Goal: Check status: Check status

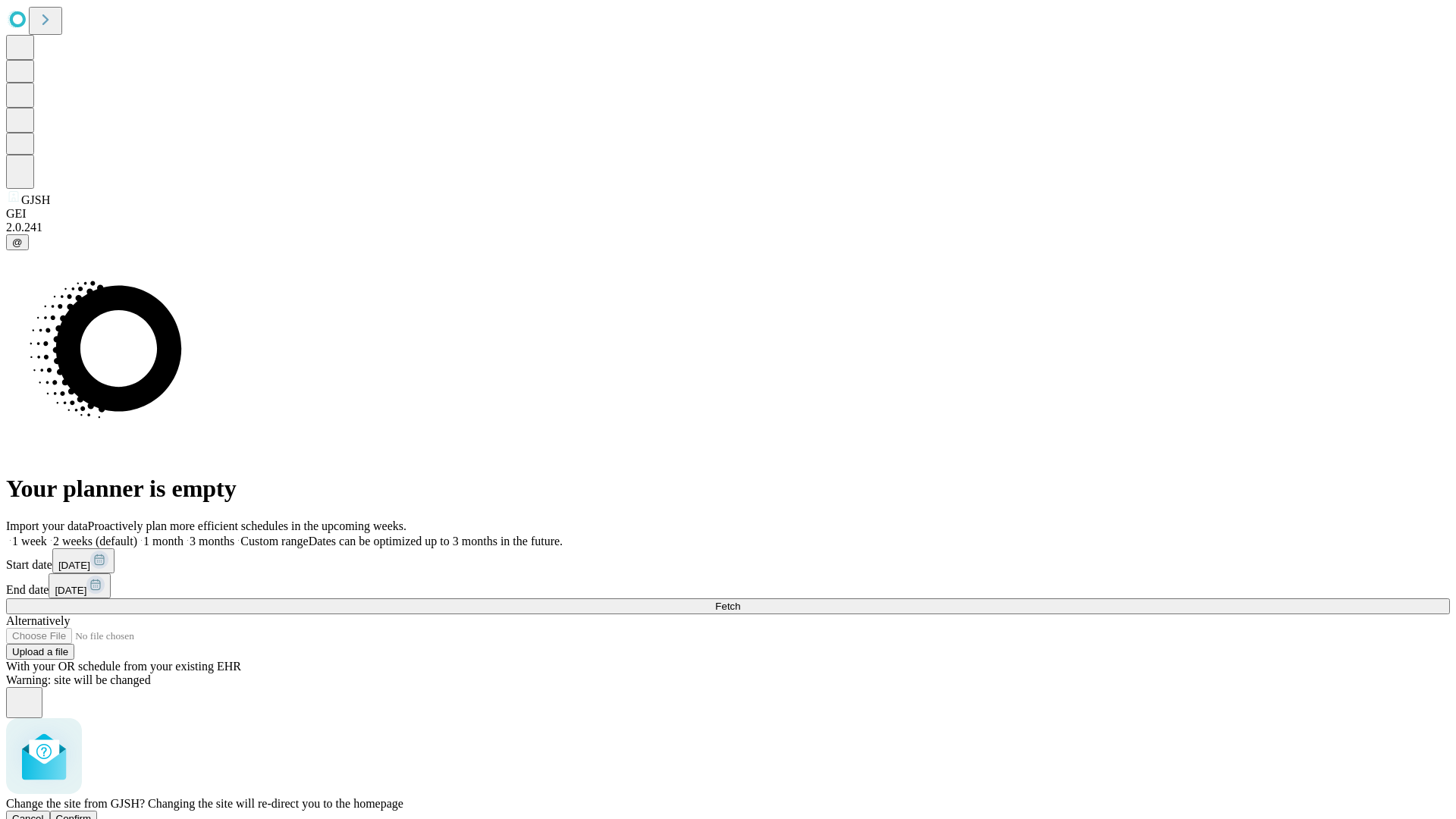
click at [91, 813] on span "Confirm" at bounding box center [74, 819] width 36 height 11
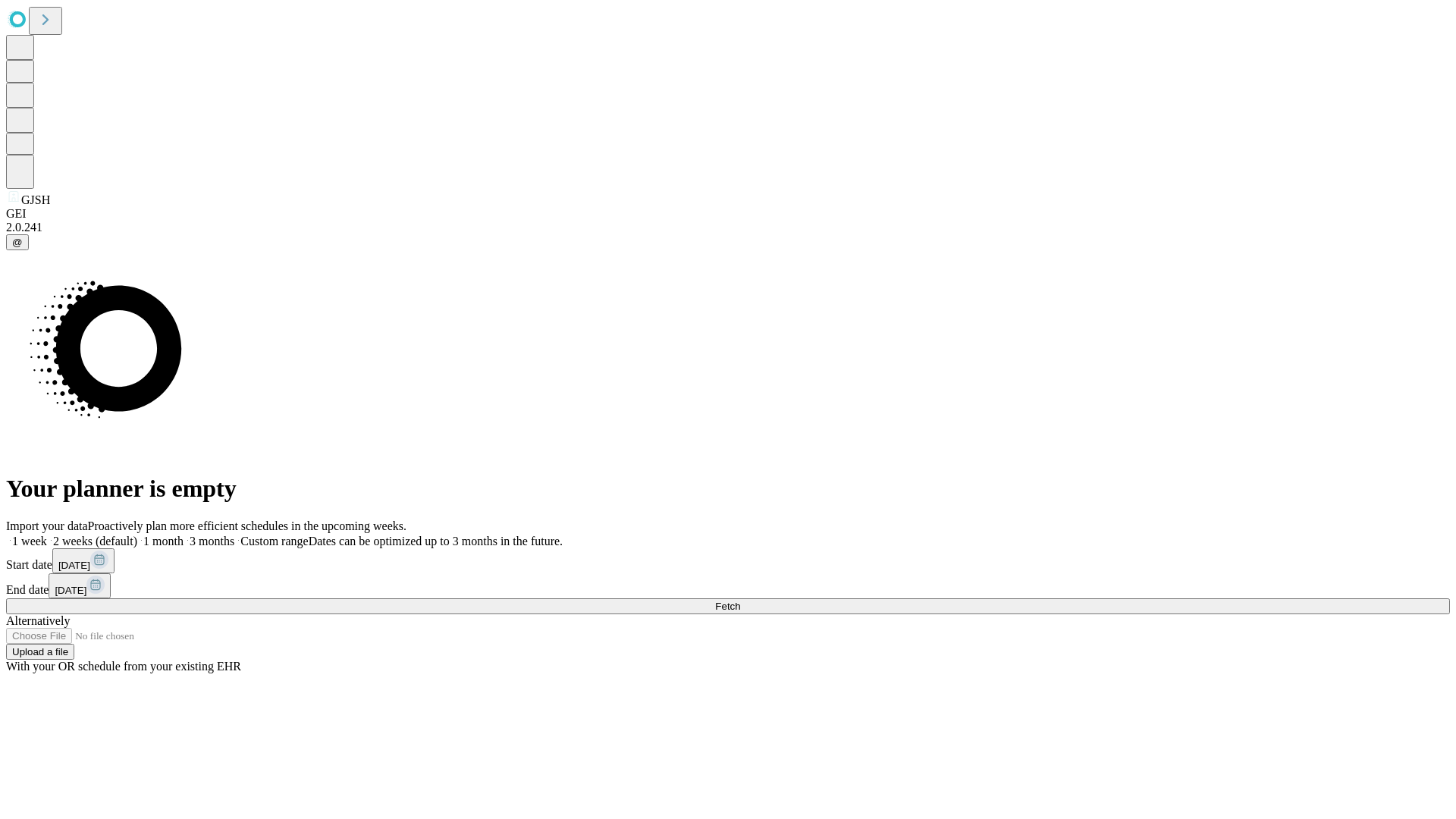
click at [741, 600] on span "Fetch" at bounding box center [728, 606] width 25 height 11
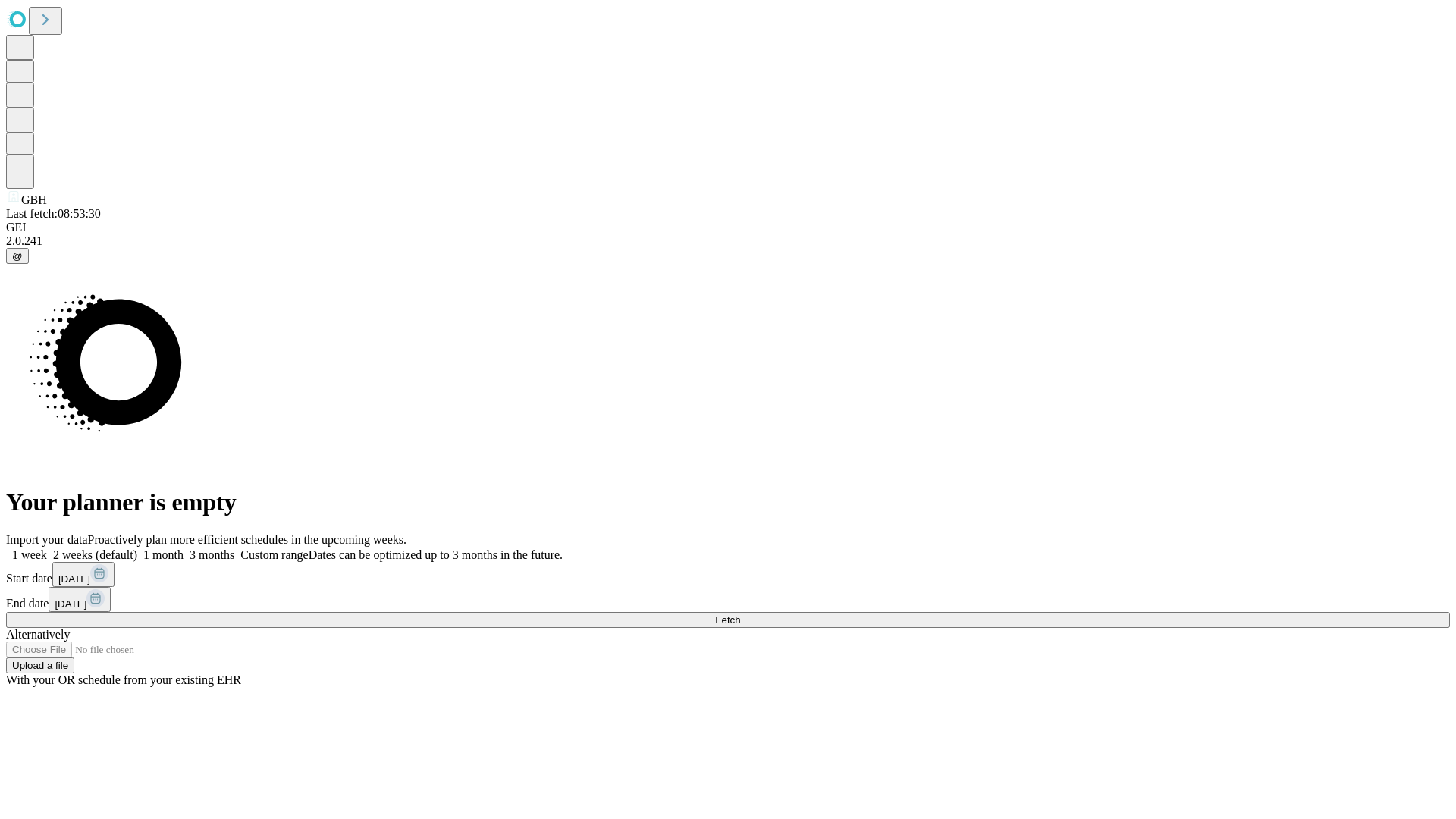
click at [741, 614] on span "Fetch" at bounding box center [728, 620] width 25 height 11
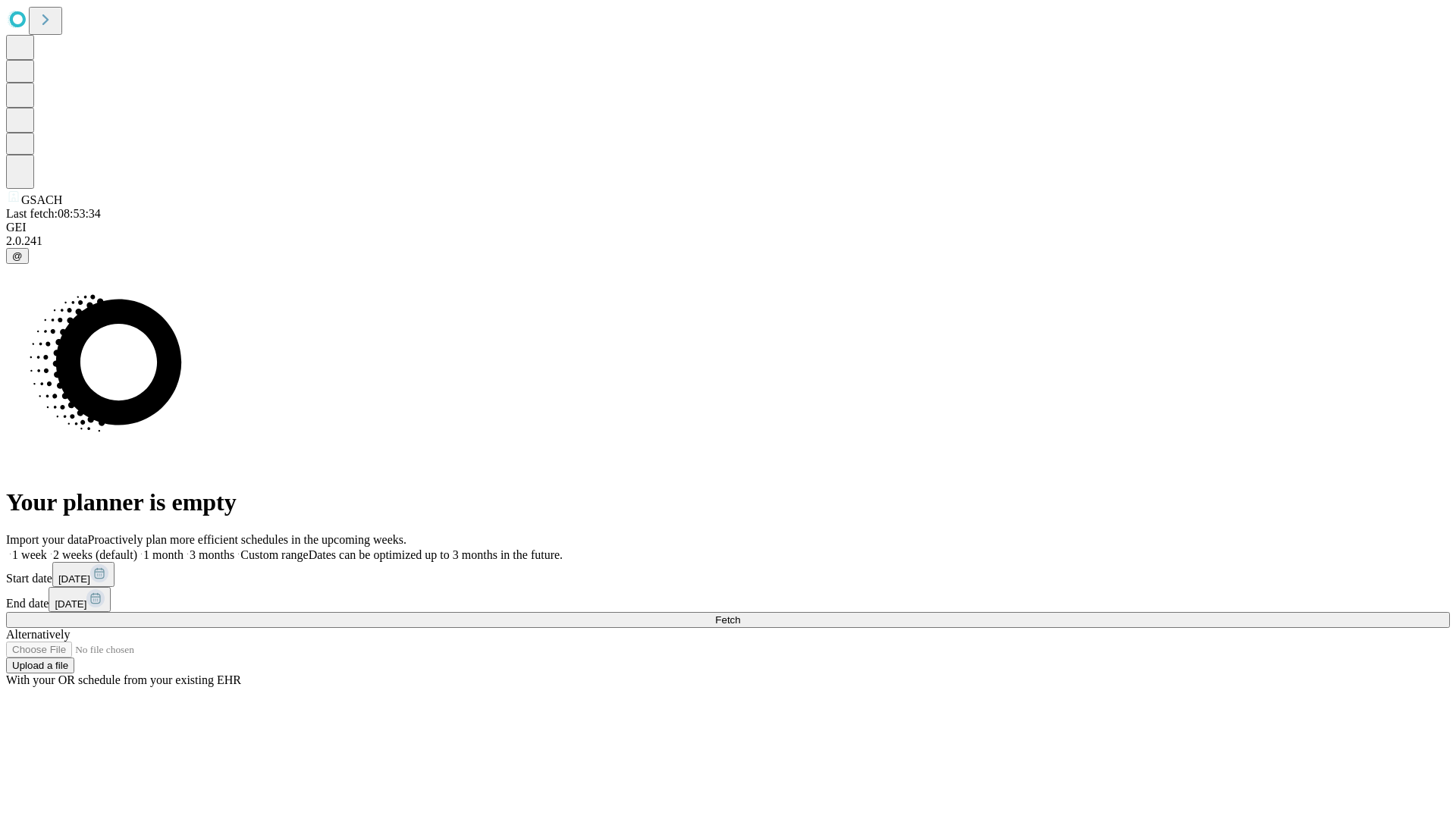
click at [741, 614] on span "Fetch" at bounding box center [728, 620] width 25 height 11
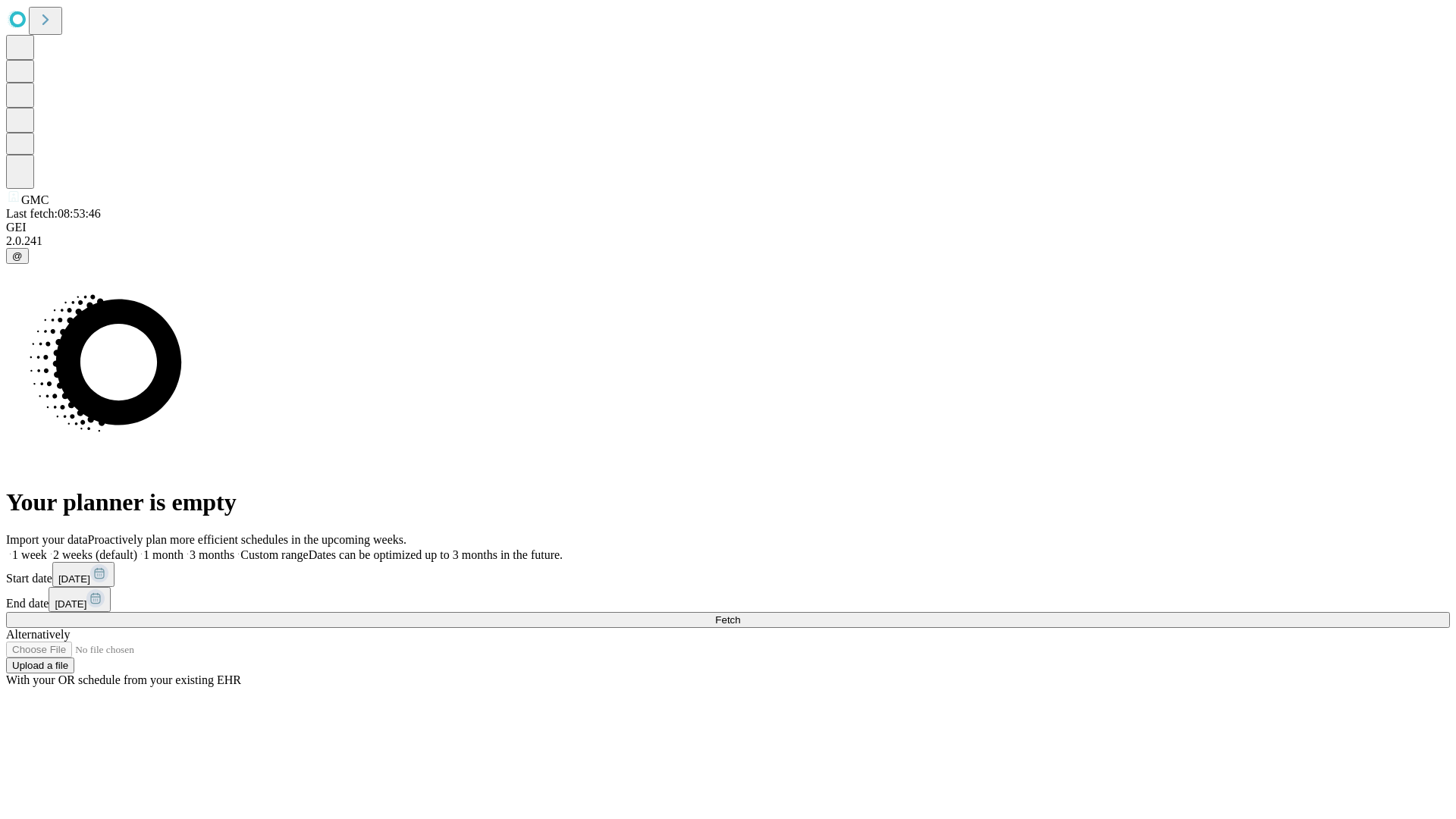
click at [741, 614] on span "Fetch" at bounding box center [728, 620] width 25 height 11
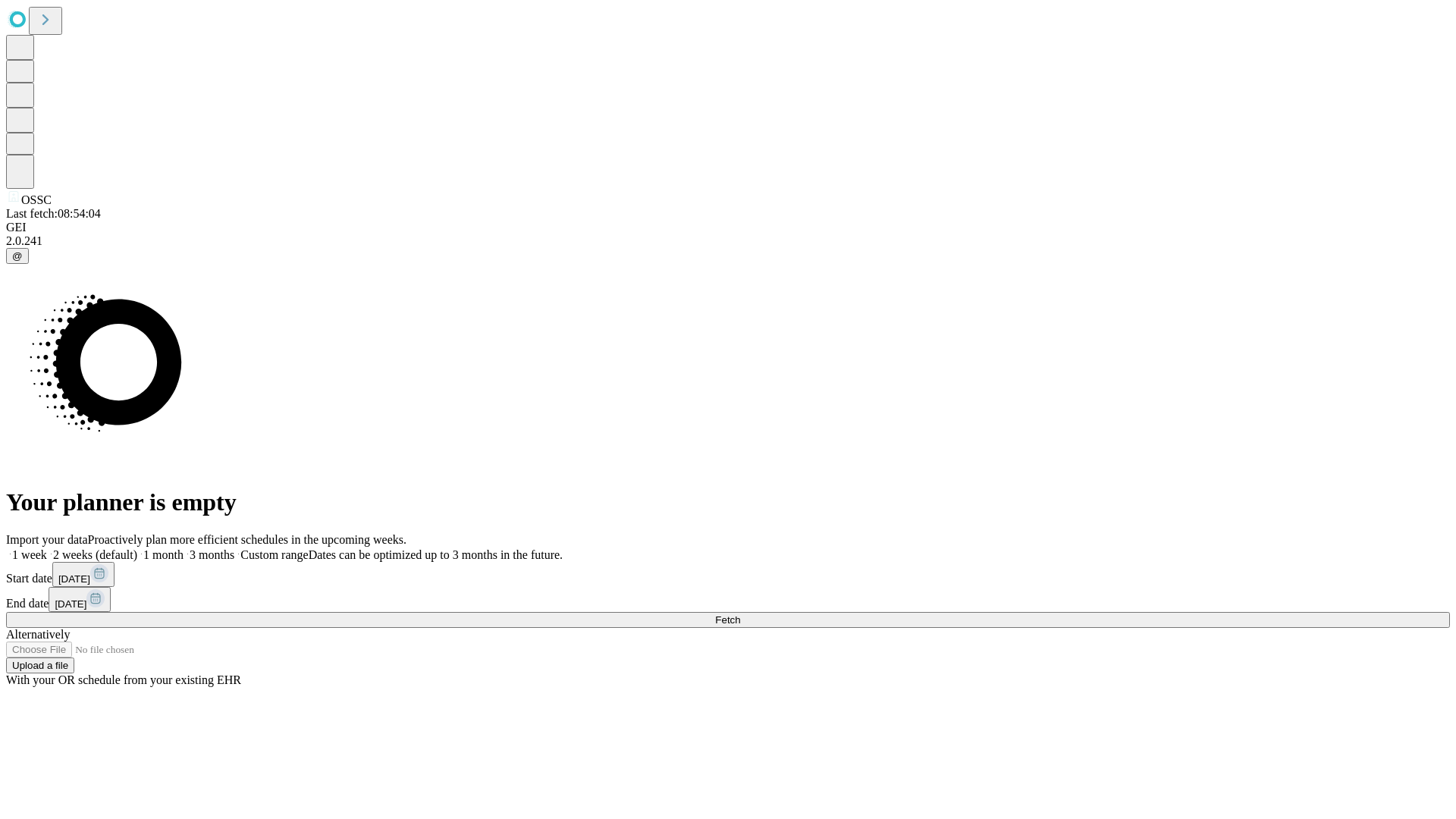
click at [741, 614] on span "Fetch" at bounding box center [728, 620] width 25 height 11
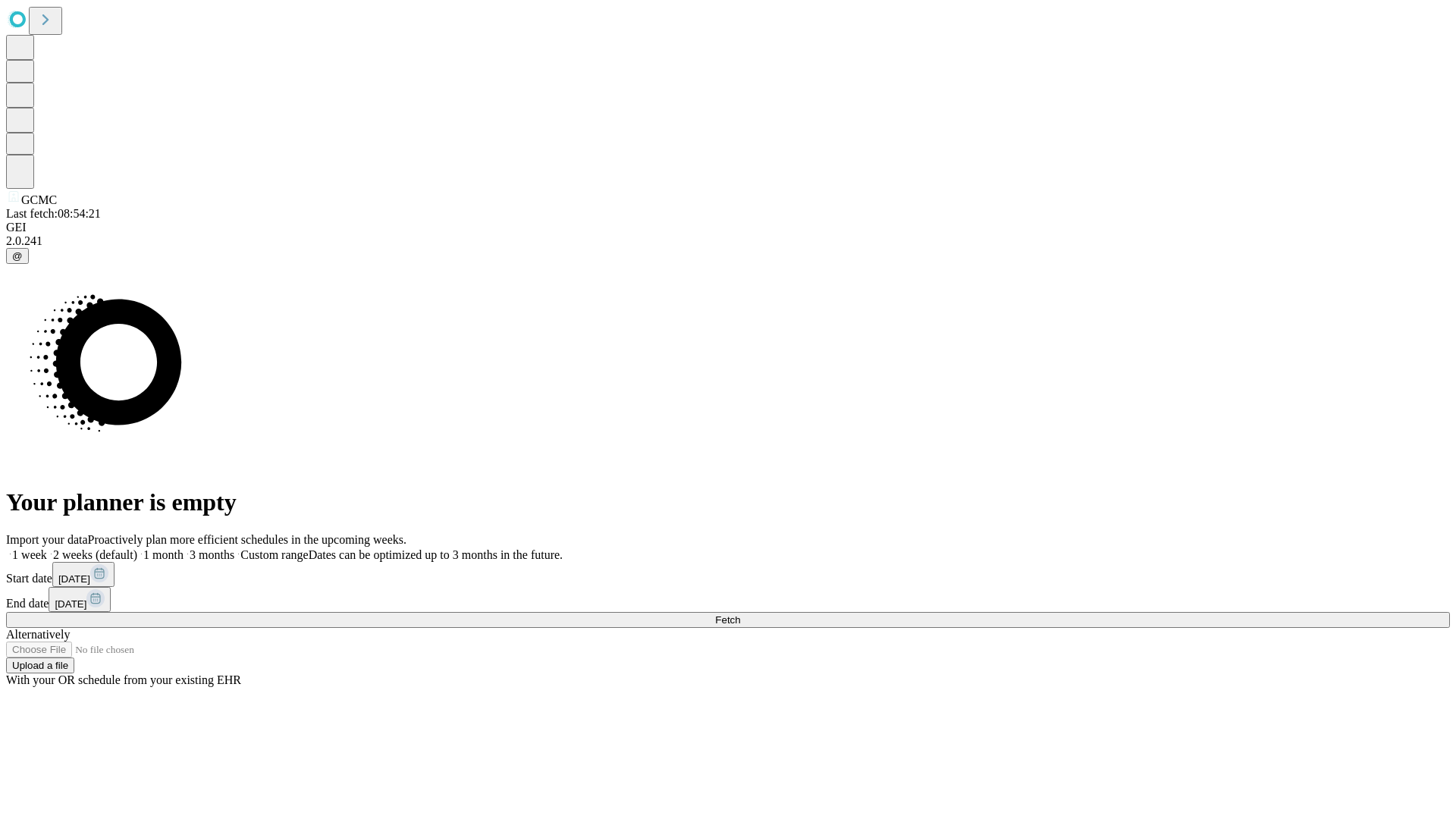
click at [741, 614] on span "Fetch" at bounding box center [728, 620] width 25 height 11
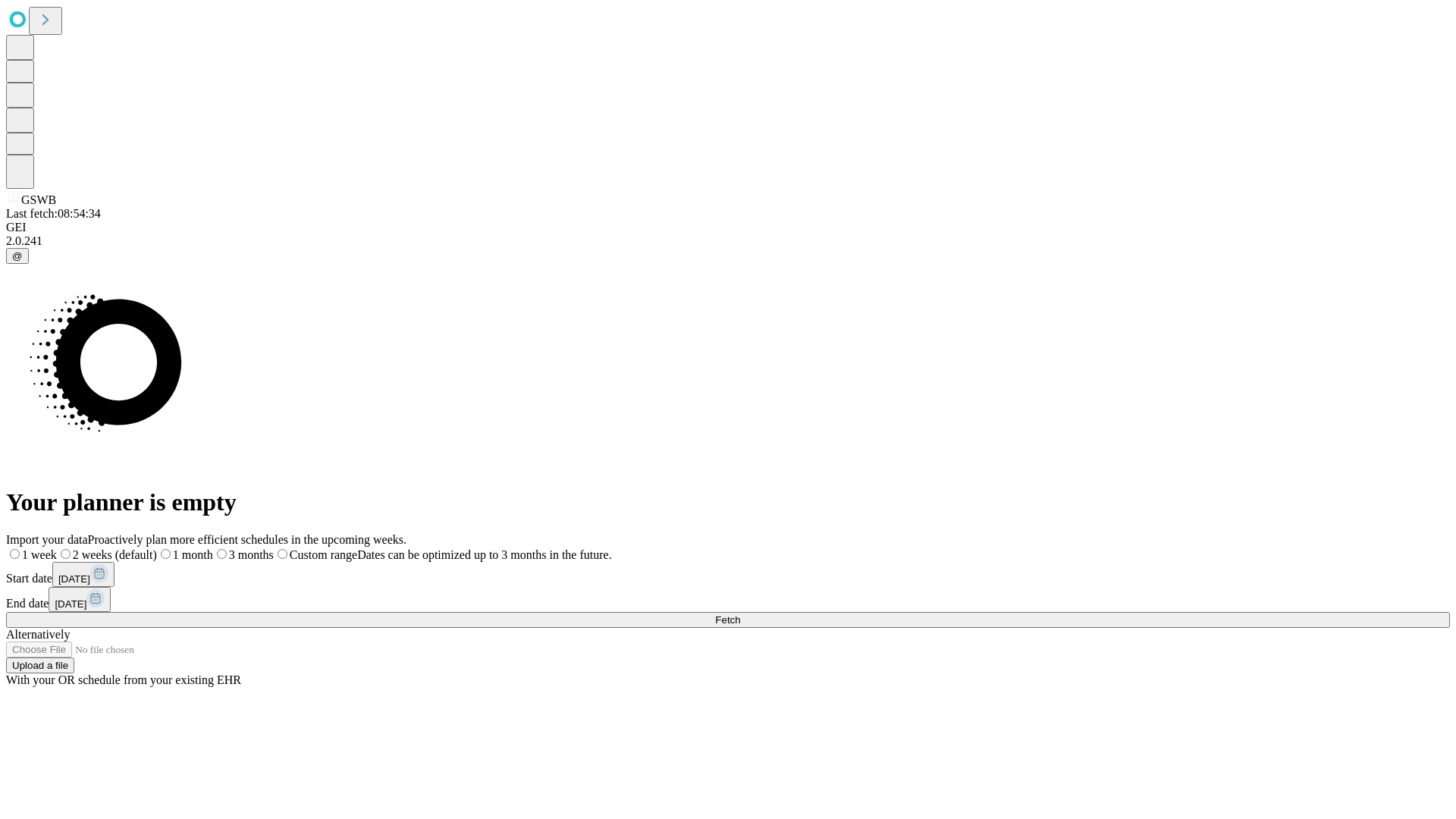
click at [741, 614] on span "Fetch" at bounding box center [728, 620] width 25 height 11
